Goal: Transaction & Acquisition: Book appointment/travel/reservation

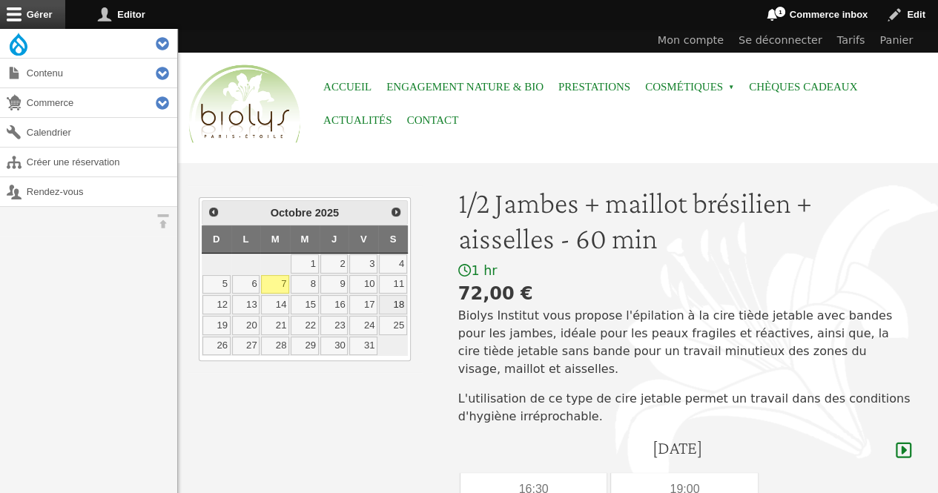
click at [394, 305] on link "18" at bounding box center [393, 304] width 28 height 19
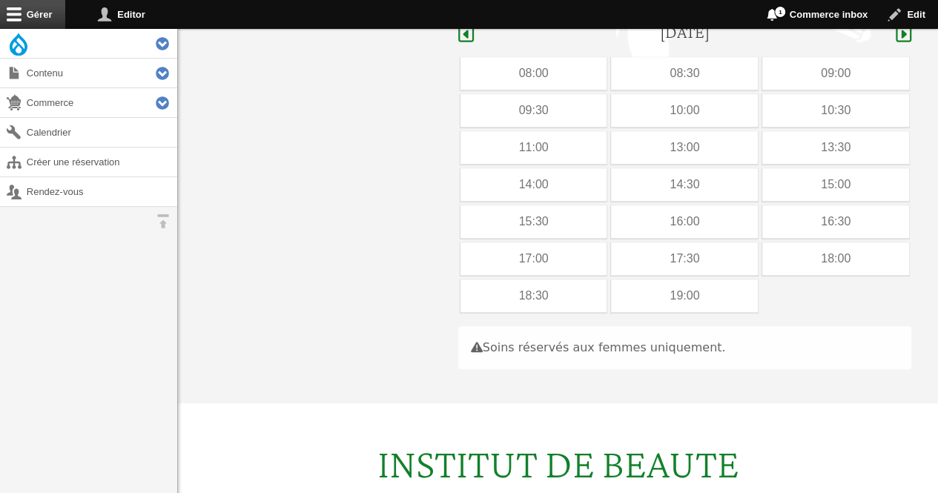
scroll to position [419, 0]
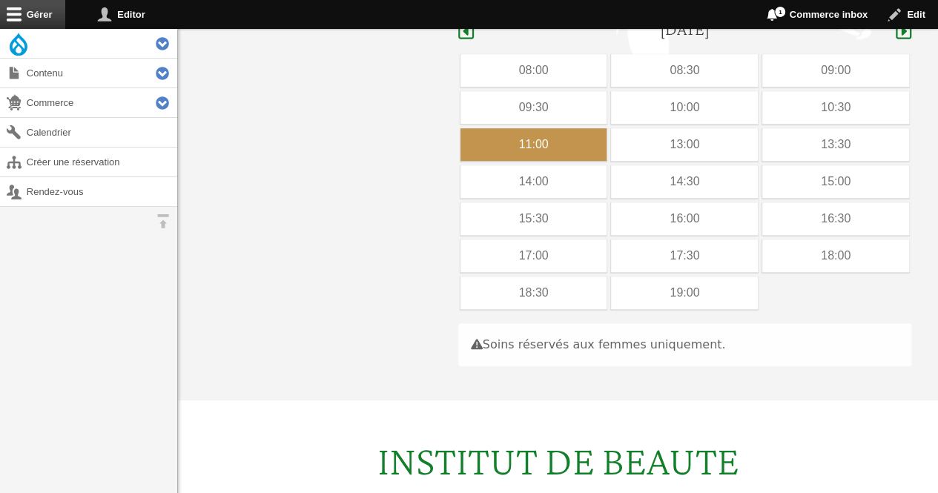
click at [559, 134] on div "11:00" at bounding box center [533, 144] width 147 height 33
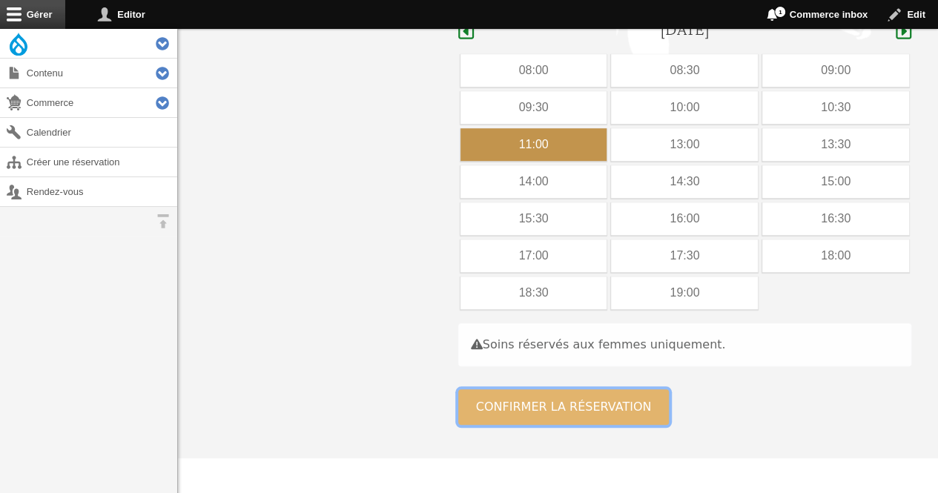
click at [541, 389] on button "Confirmer la réservation" at bounding box center [563, 407] width 211 height 36
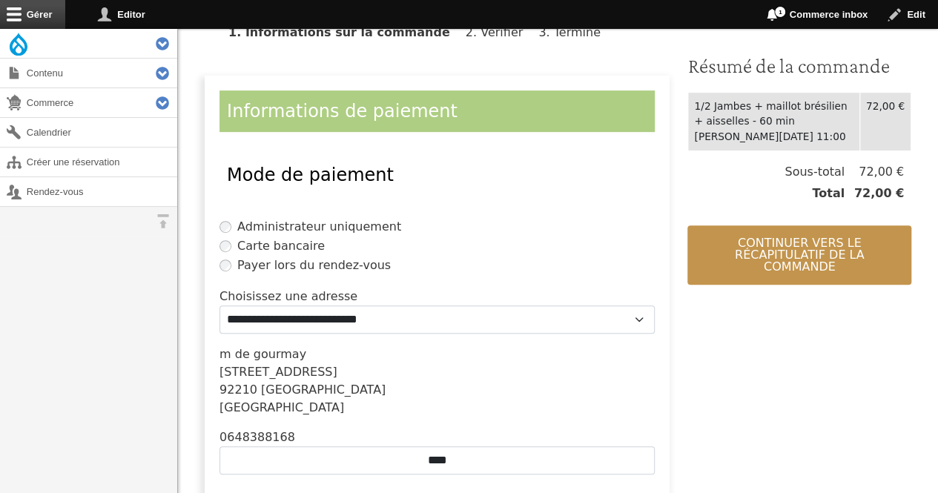
scroll to position [322, 0]
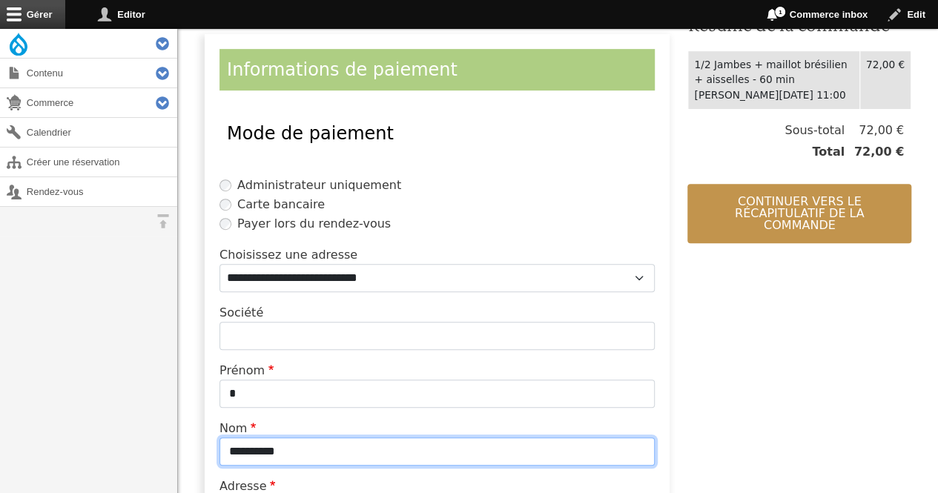
click at [394, 454] on input "**********" at bounding box center [436, 451] width 435 height 28
type input "*"
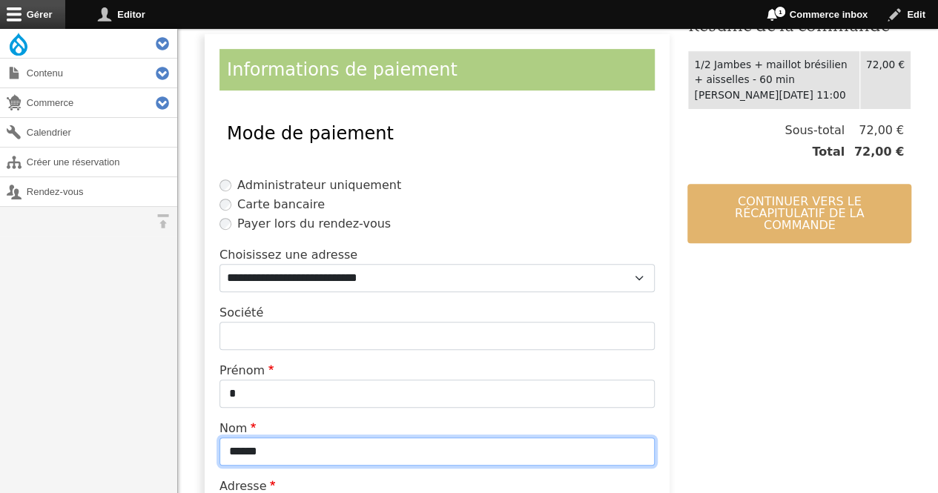
type input "******"
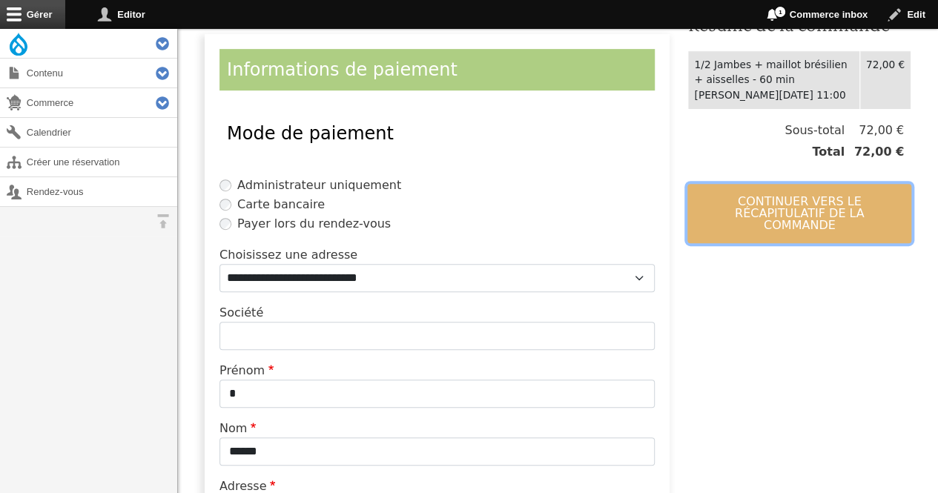
click at [770, 220] on button "Continuer vers le récapitulatif de la commande" at bounding box center [799, 213] width 224 height 59
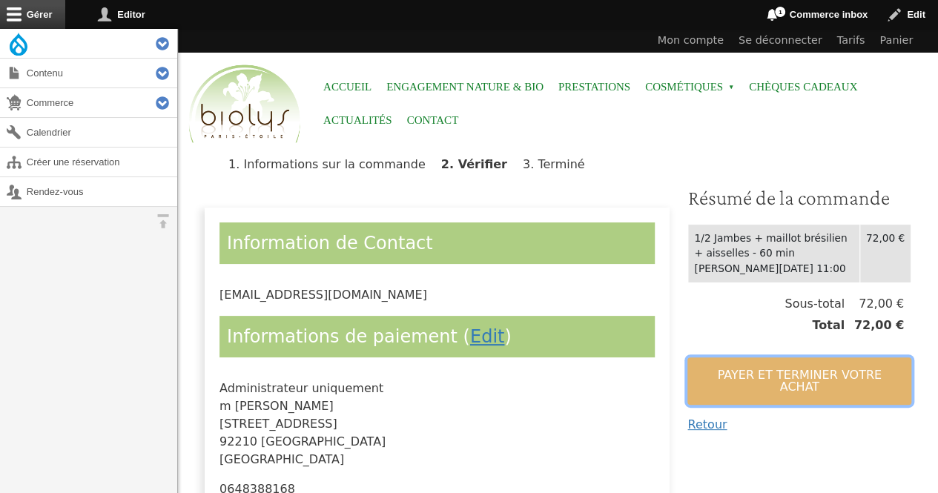
click at [727, 371] on button "Payer et terminer votre achat" at bounding box center [799, 380] width 224 height 47
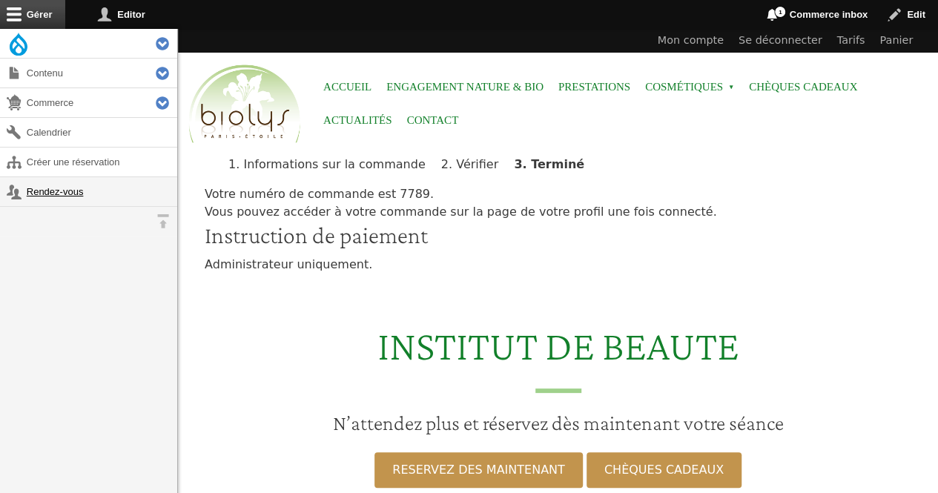
click at [40, 196] on link "Rendez-vous" at bounding box center [88, 191] width 177 height 29
